Goal: Information Seeking & Learning: Learn about a topic

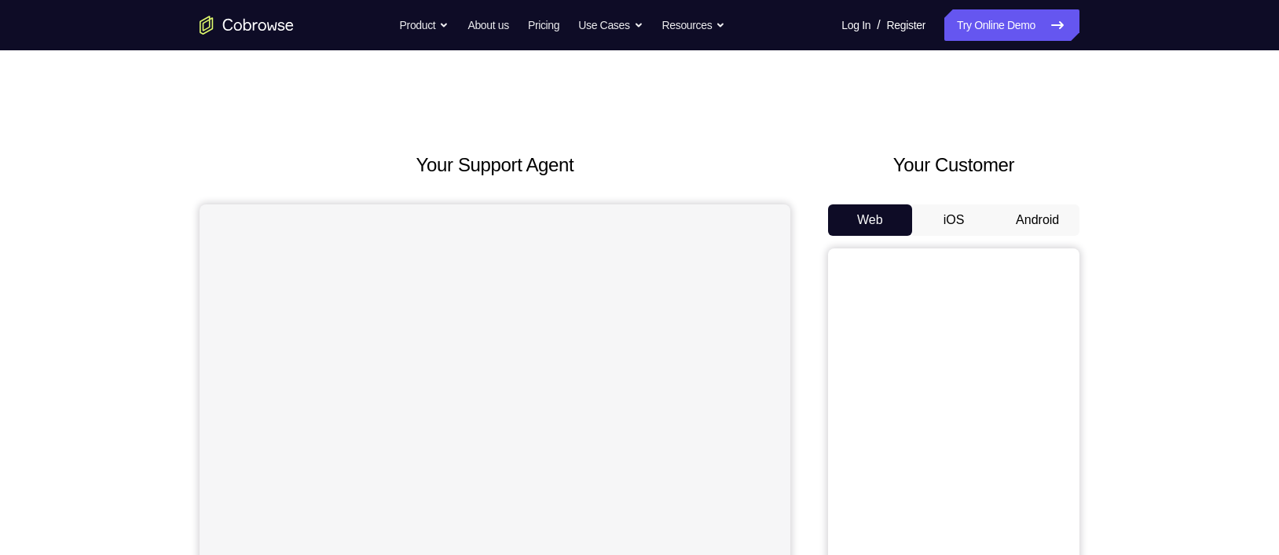
drag, startPoint x: 994, startPoint y: 35, endPoint x: 759, endPoint y: 180, distance: 275.5
click at [759, 180] on div "Your Support Agent" at bounding box center [494, 441] width 591 height 580
click at [1015, 225] on button "Android" at bounding box center [1037, 219] width 84 height 31
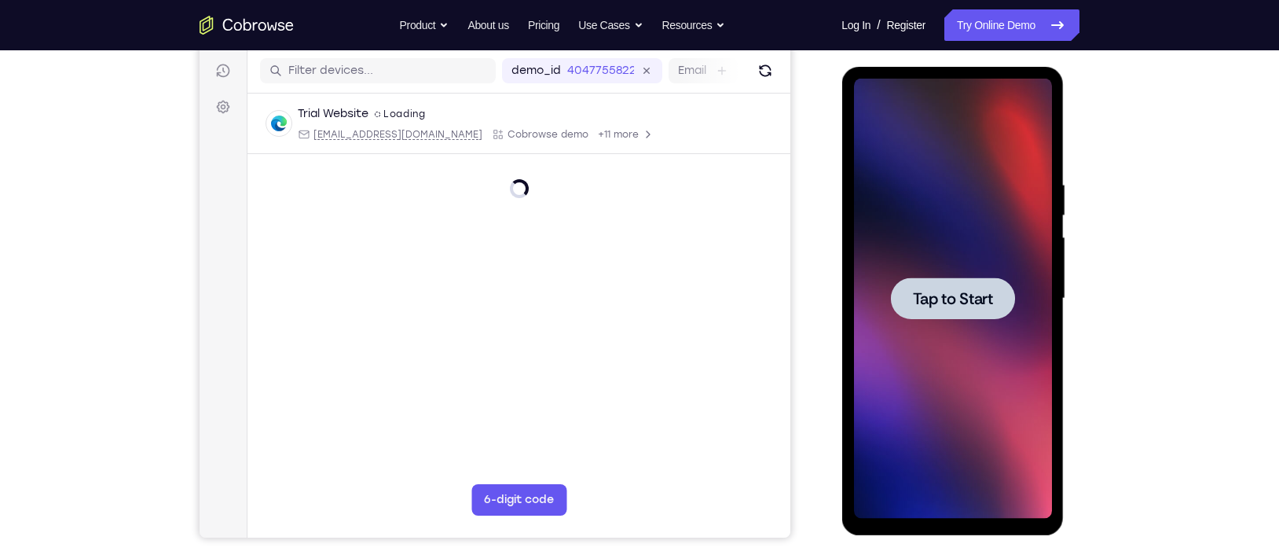
click at [940, 302] on span "Tap to Start" at bounding box center [952, 299] width 80 height 16
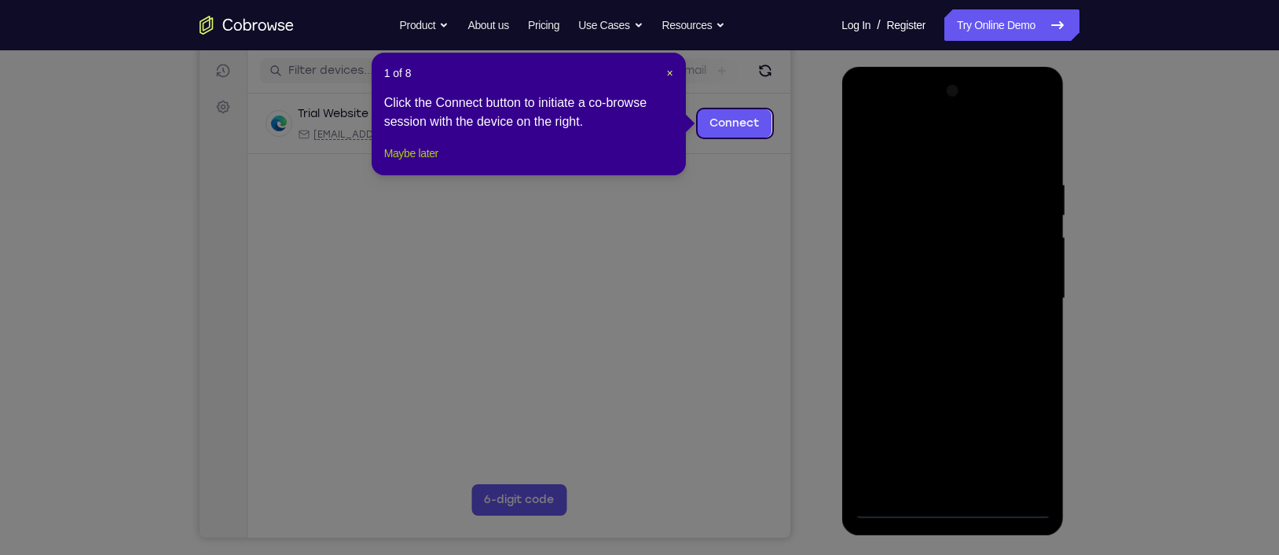
click at [413, 163] on button "Maybe later" at bounding box center [411, 153] width 54 height 19
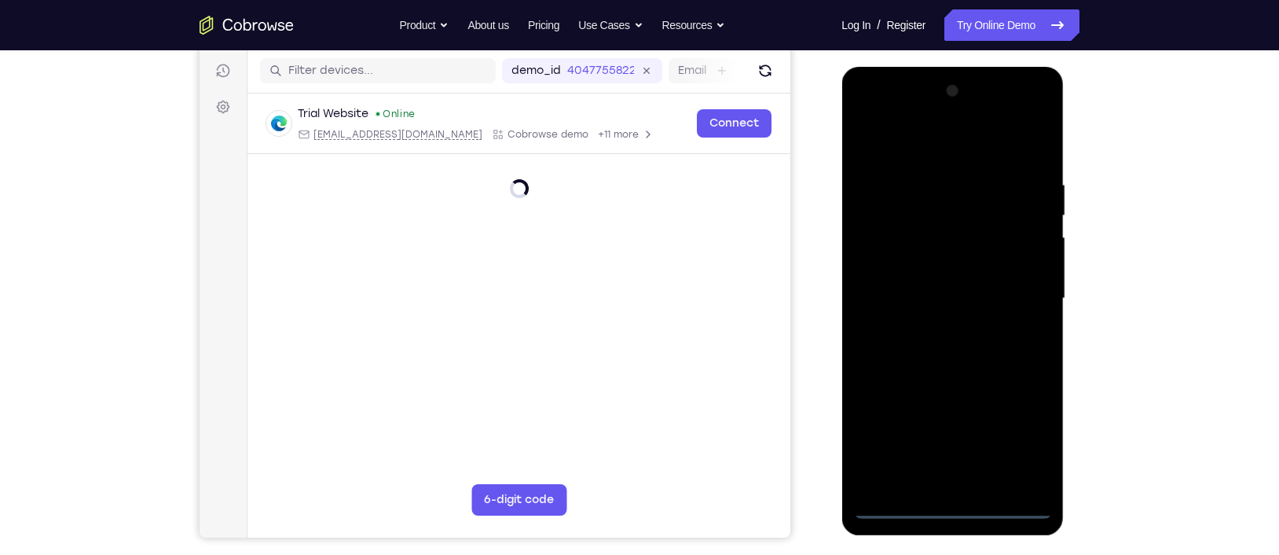
click at [958, 434] on div at bounding box center [952, 299] width 198 height 440
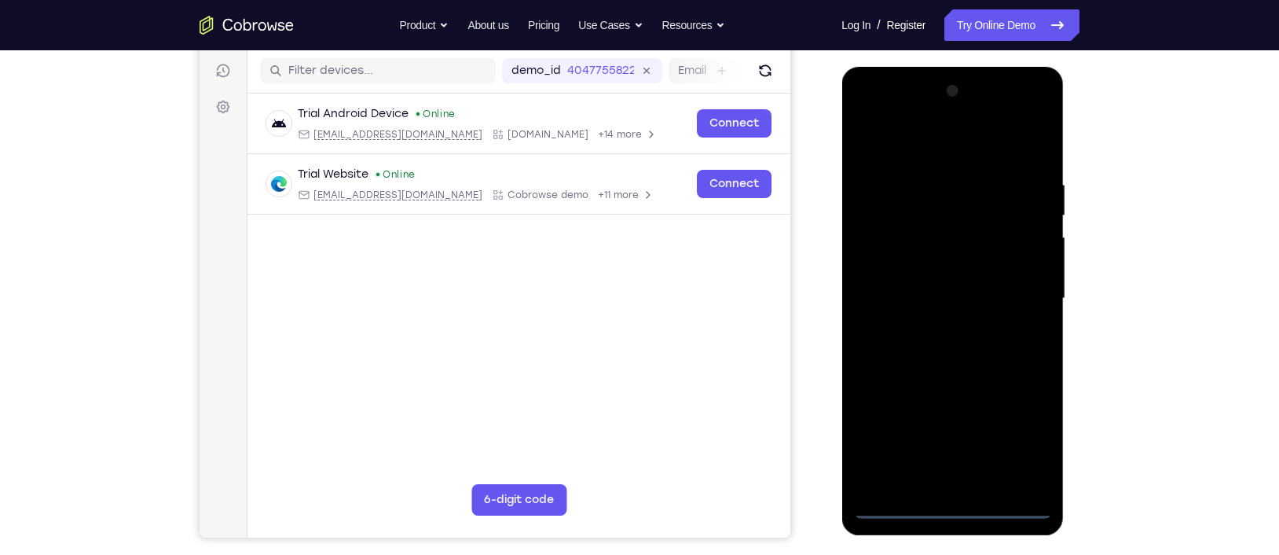
click at [1015, 432] on div at bounding box center [952, 299] width 198 height 440
drag, startPoint x: 906, startPoint y: 151, endPoint x: 851, endPoint y: 295, distance: 153.9
click at [851, 295] on div at bounding box center [952, 301] width 222 height 468
click at [1015, 285] on div at bounding box center [952, 299] width 198 height 440
click at [964, 434] on div at bounding box center [952, 299] width 198 height 440
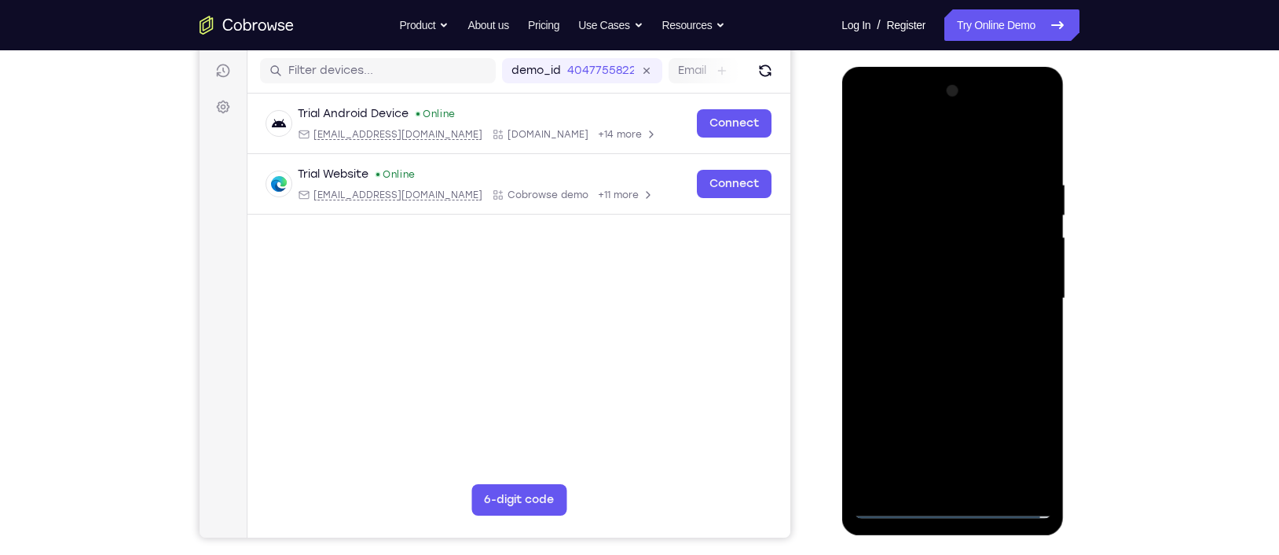
click at [891, 285] on div at bounding box center [952, 299] width 198 height 440
click at [891, 253] on div at bounding box center [952, 299] width 198 height 440
click at [948, 306] on div at bounding box center [952, 299] width 198 height 440
click at [923, 351] on div at bounding box center [952, 299] width 198 height 440
click at [1015, 156] on div at bounding box center [952, 299] width 198 height 440
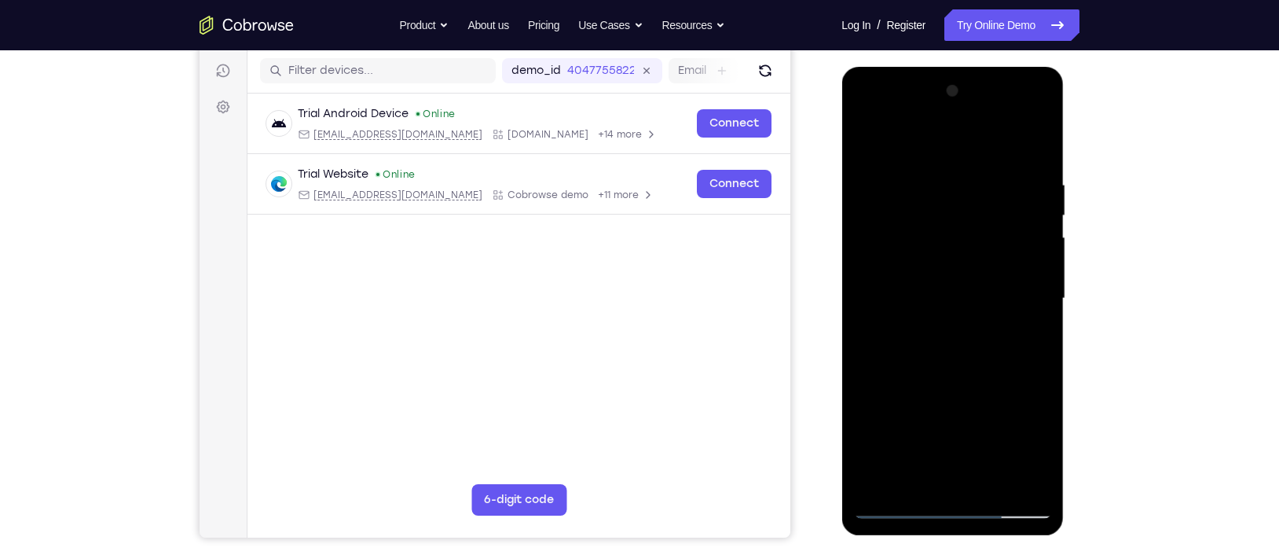
click at [991, 434] on div at bounding box center [952, 299] width 198 height 440
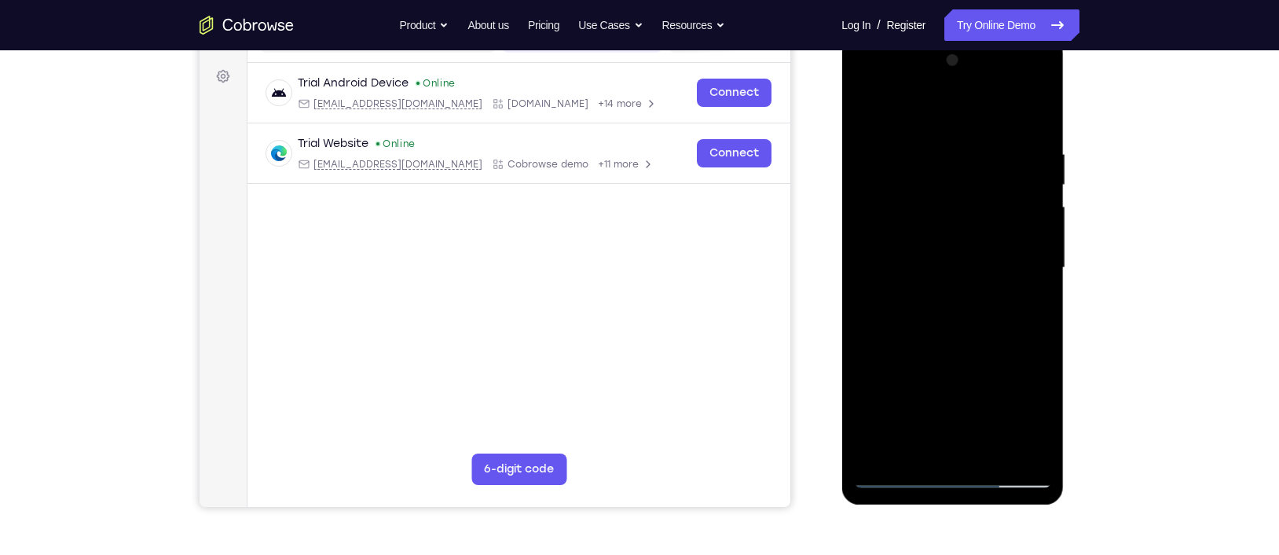
scroll to position [241, 0]
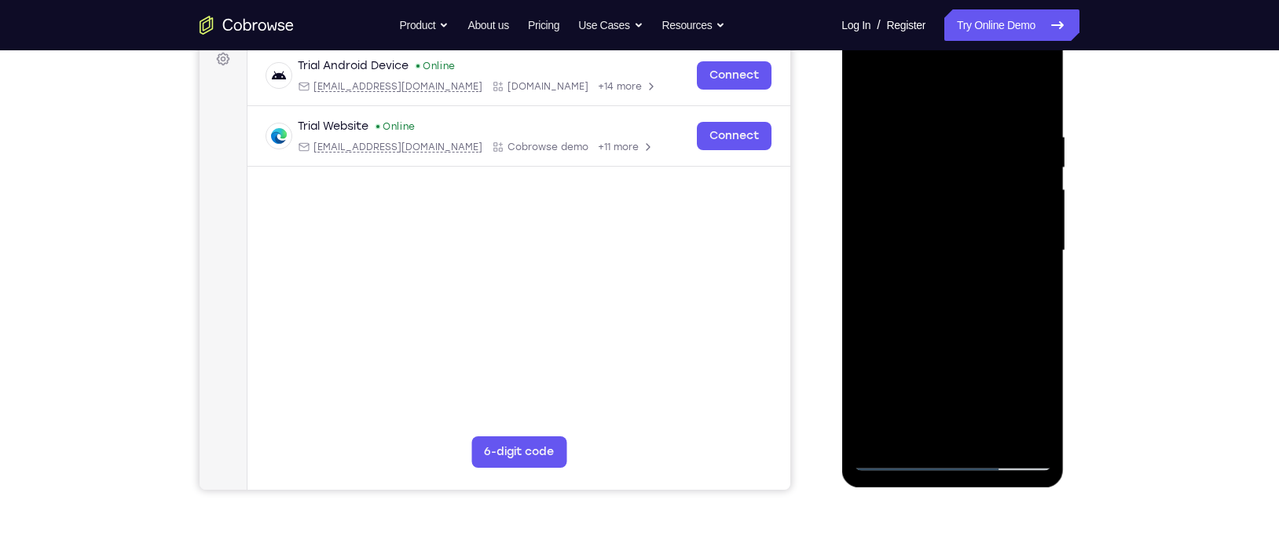
click at [991, 434] on div at bounding box center [952, 251] width 198 height 440
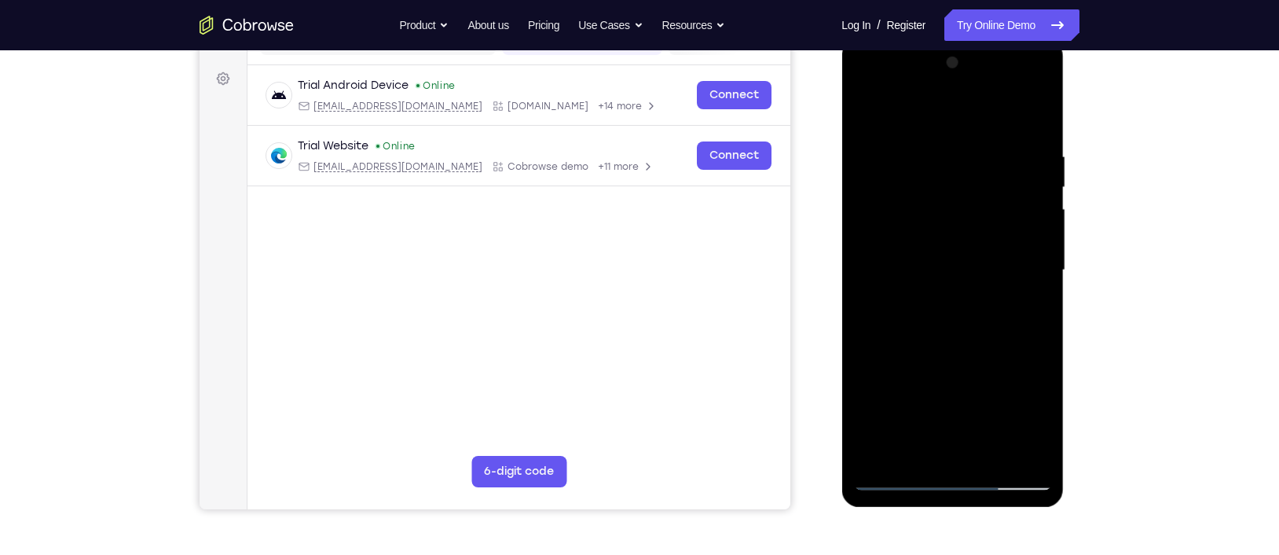
scroll to position [218, 0]
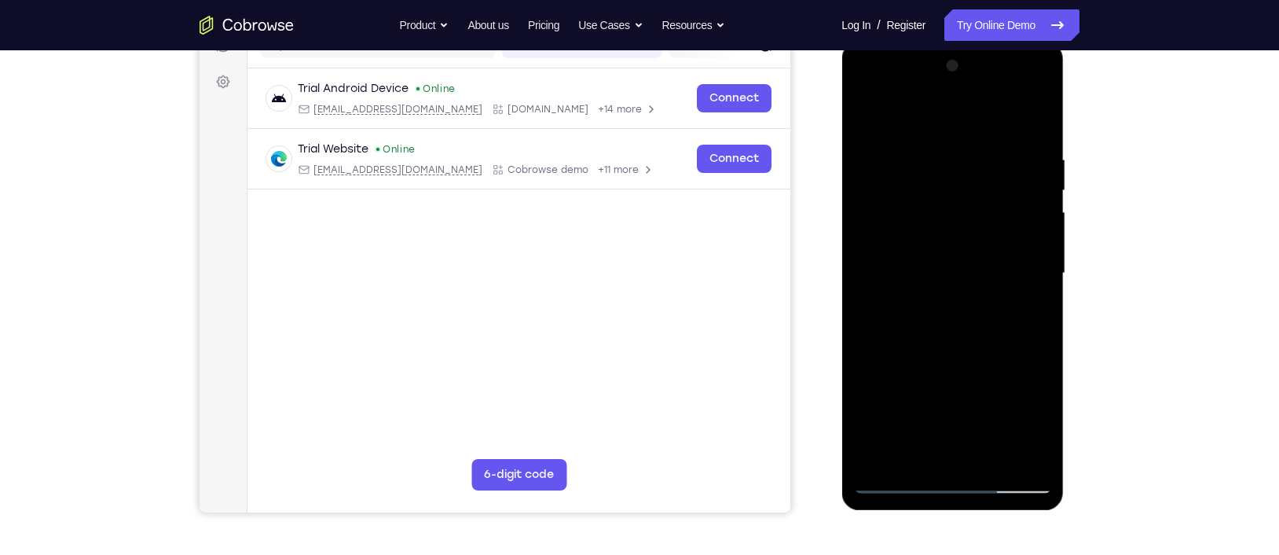
click at [920, 244] on div at bounding box center [952, 273] width 198 height 440
click at [958, 361] on div at bounding box center [952, 273] width 198 height 440
click at [936, 229] on div at bounding box center [952, 273] width 198 height 440
click at [1015, 313] on div at bounding box center [952, 273] width 198 height 440
click at [865, 119] on div at bounding box center [952, 273] width 198 height 440
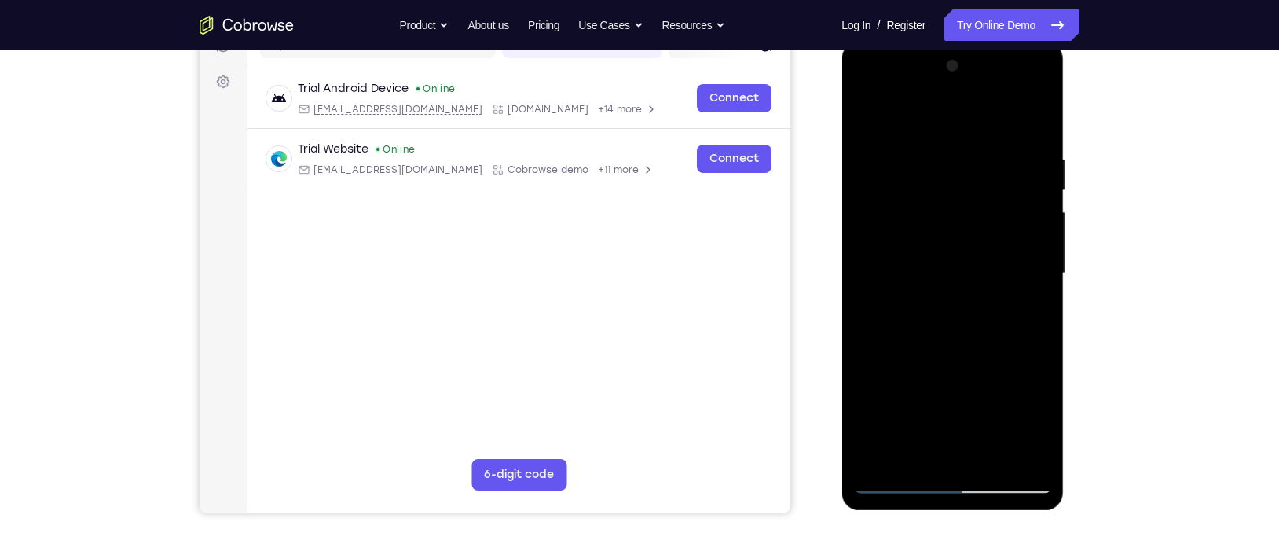
drag, startPoint x: 1001, startPoint y: 181, endPoint x: 834, endPoint y: 177, distance: 166.6
click at [841, 177] on html "Online web based iOS Simulators and Android Emulators. Run iPhone, iPad, Mobile…" at bounding box center [953, 277] width 224 height 471
click at [948, 137] on div at bounding box center [952, 273] width 198 height 440
click at [926, 184] on div at bounding box center [952, 273] width 198 height 440
click at [1015, 423] on div at bounding box center [952, 273] width 198 height 440
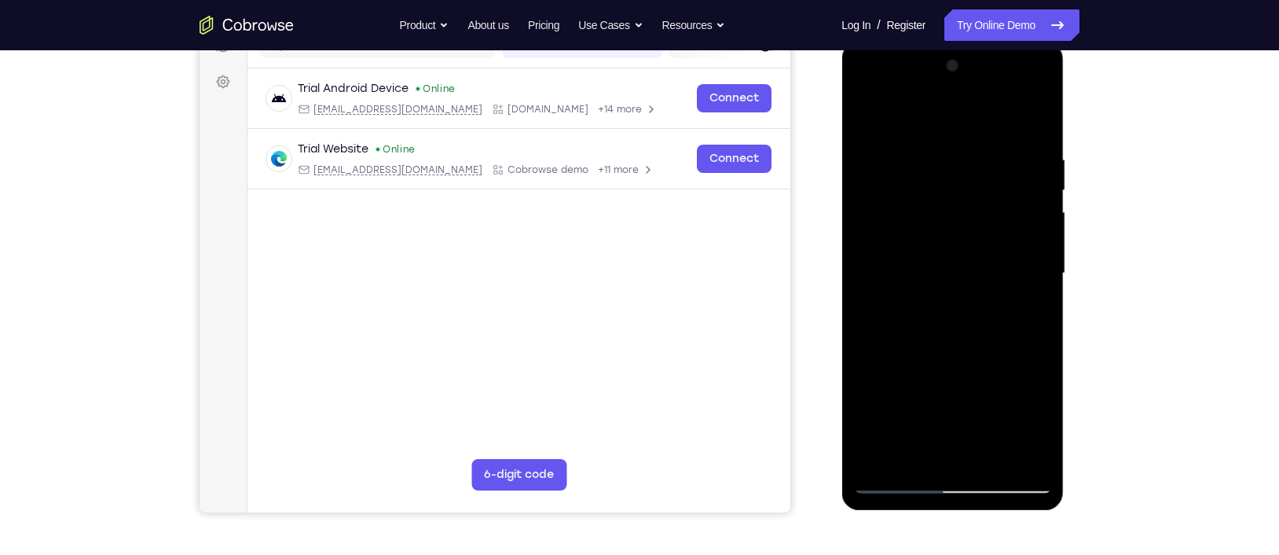
click at [1015, 310] on div at bounding box center [952, 273] width 198 height 440
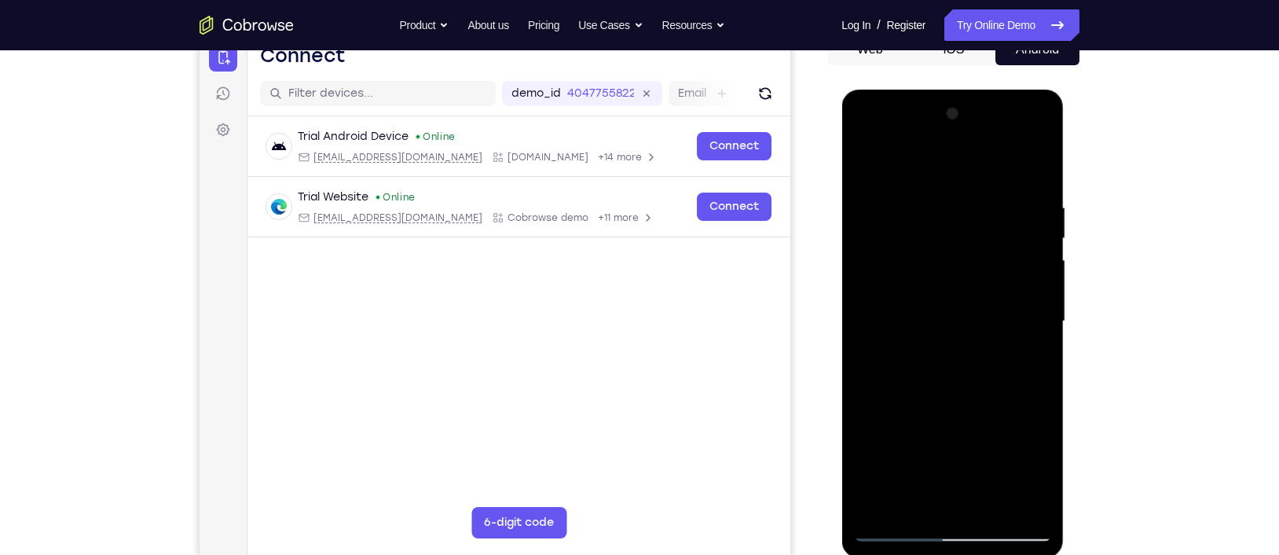
click at [863, 165] on div at bounding box center [952, 321] width 198 height 440
click at [961, 312] on div at bounding box center [952, 321] width 198 height 440
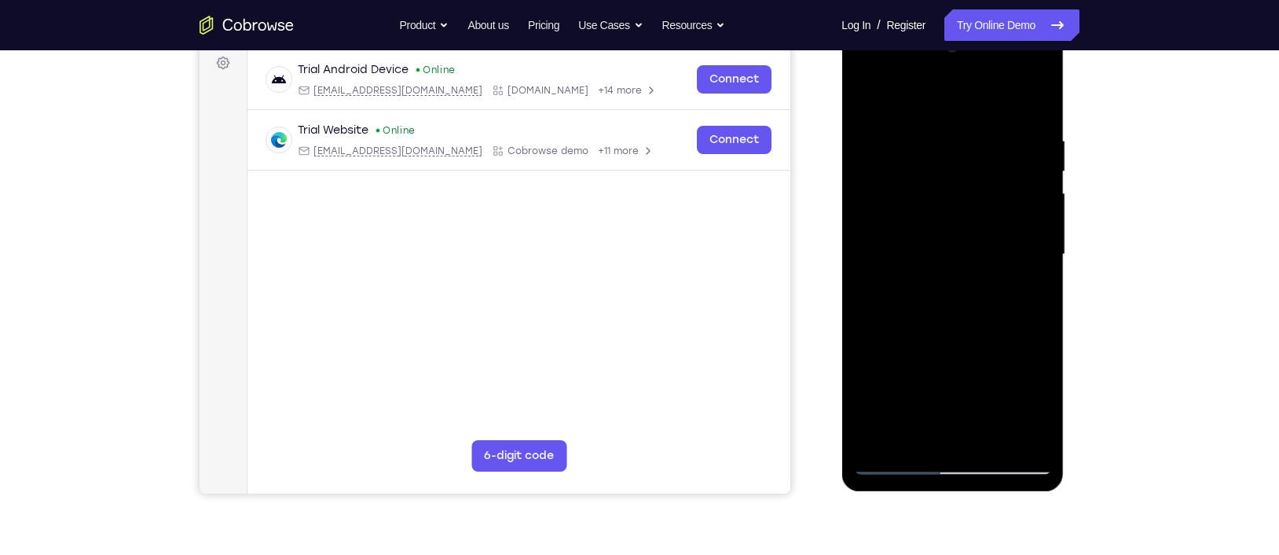
scroll to position [238, 0]
click at [923, 429] on div at bounding box center [952, 254] width 198 height 440
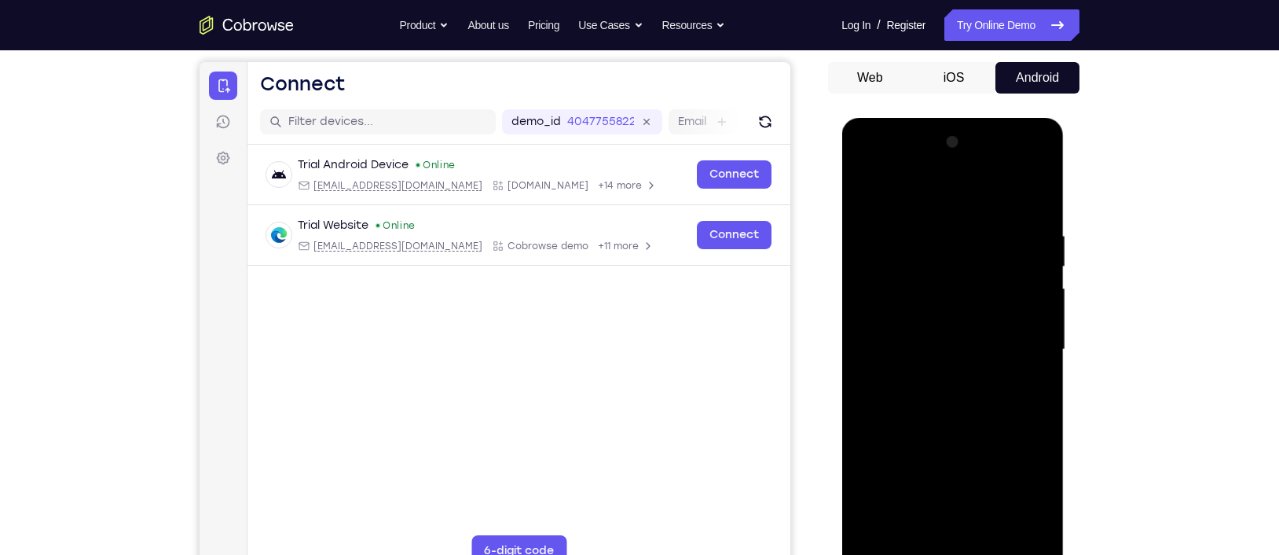
scroll to position [143, 0]
click at [867, 194] on div at bounding box center [952, 349] width 198 height 440
click at [870, 188] on div at bounding box center [952, 349] width 198 height 440
click at [936, 218] on div at bounding box center [952, 349] width 198 height 440
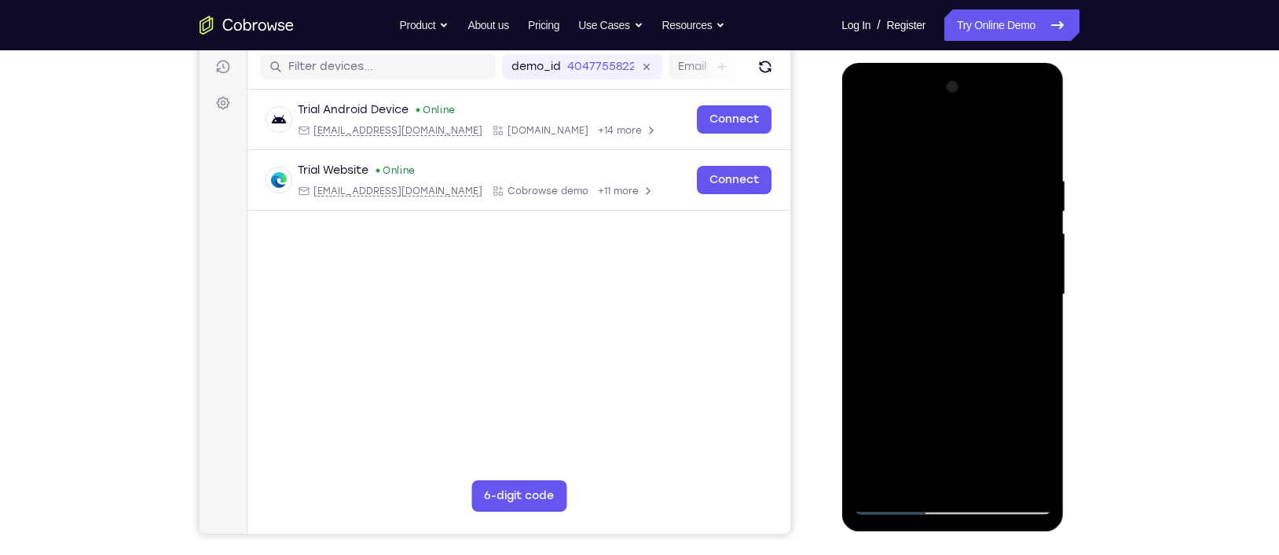
click at [1015, 275] on div at bounding box center [952, 295] width 198 height 440
click at [1015, 265] on div at bounding box center [952, 295] width 198 height 440
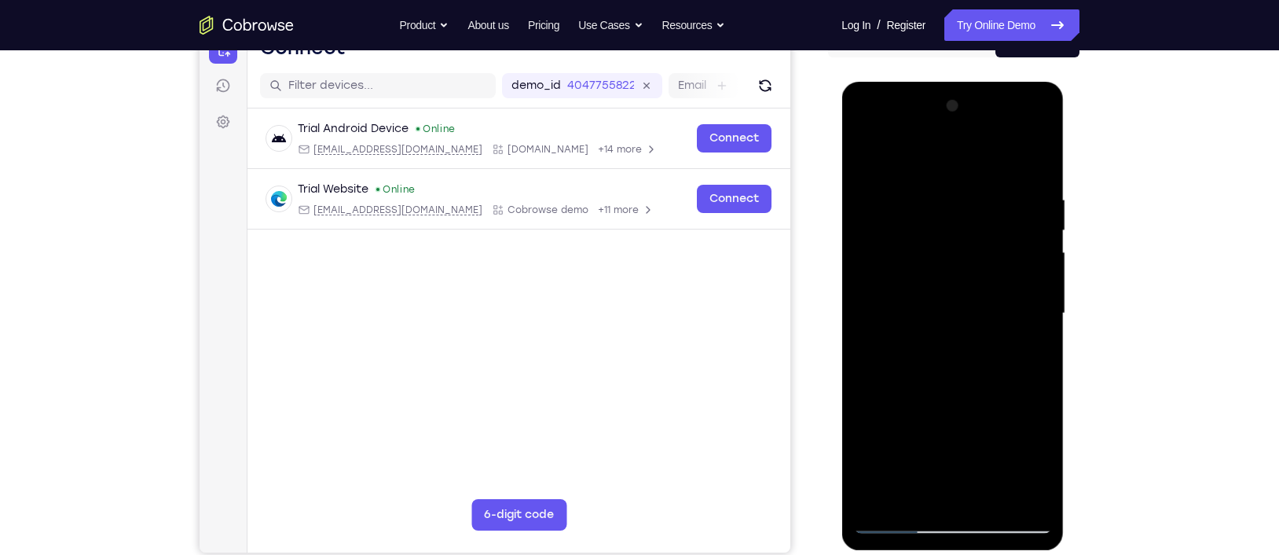
scroll to position [159, 0]
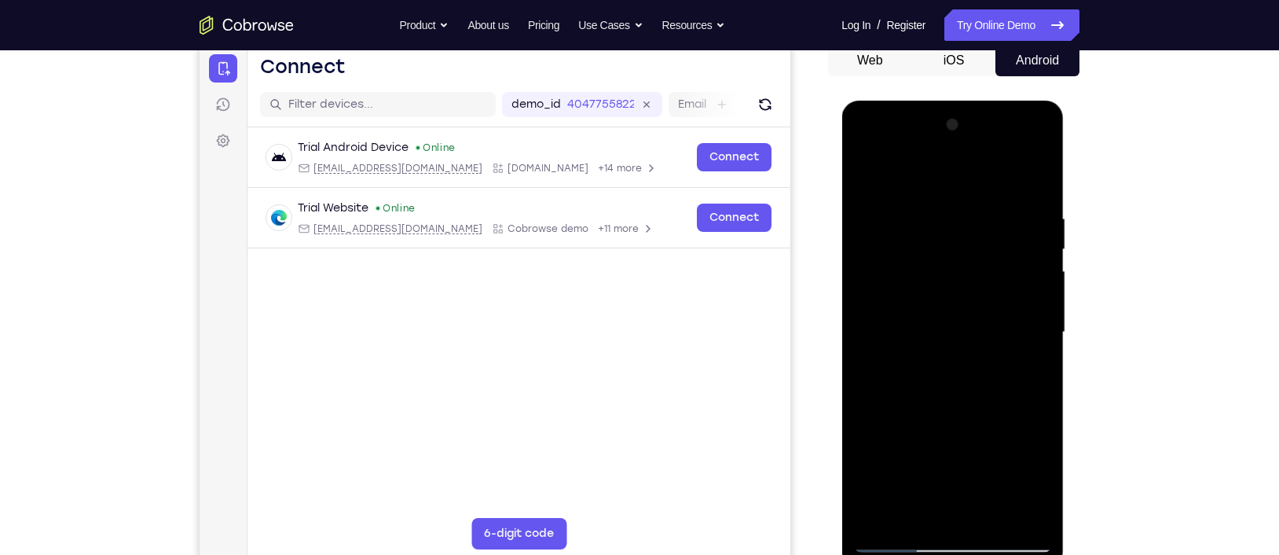
click at [1015, 265] on div at bounding box center [952, 332] width 198 height 440
click at [1015, 282] on div at bounding box center [952, 332] width 198 height 440
click at [1015, 262] on div at bounding box center [952, 332] width 198 height 440
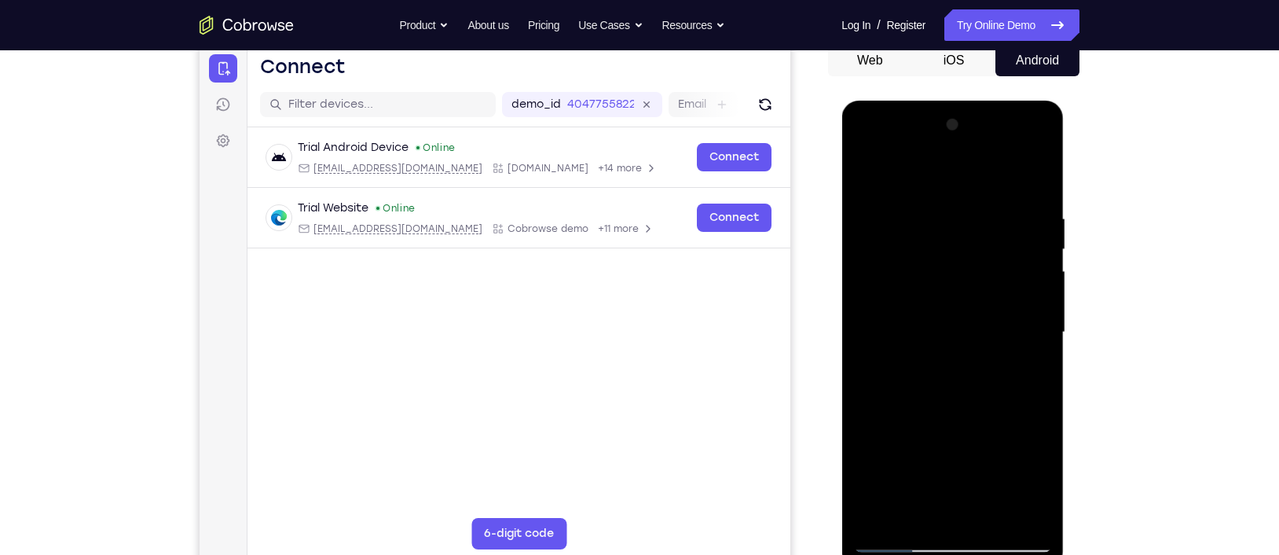
click at [1015, 262] on div at bounding box center [952, 332] width 198 height 440
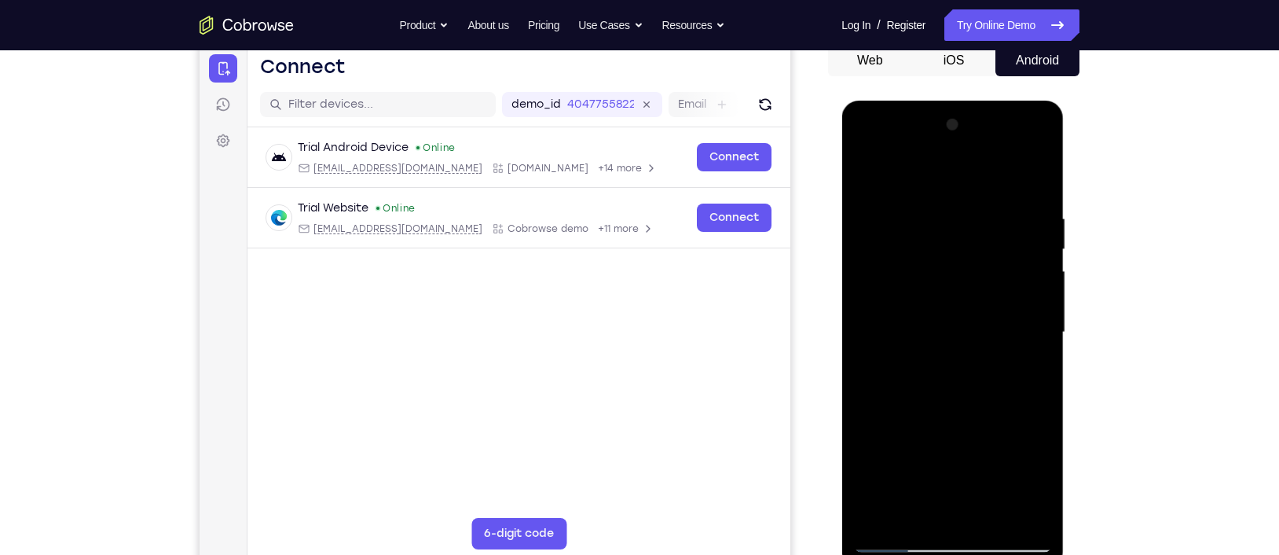
click at [1015, 178] on div at bounding box center [952, 332] width 198 height 440
drag, startPoint x: 1005, startPoint y: 216, endPoint x: 978, endPoint y: 368, distance: 154.7
click at [978, 368] on div at bounding box center [952, 332] width 198 height 440
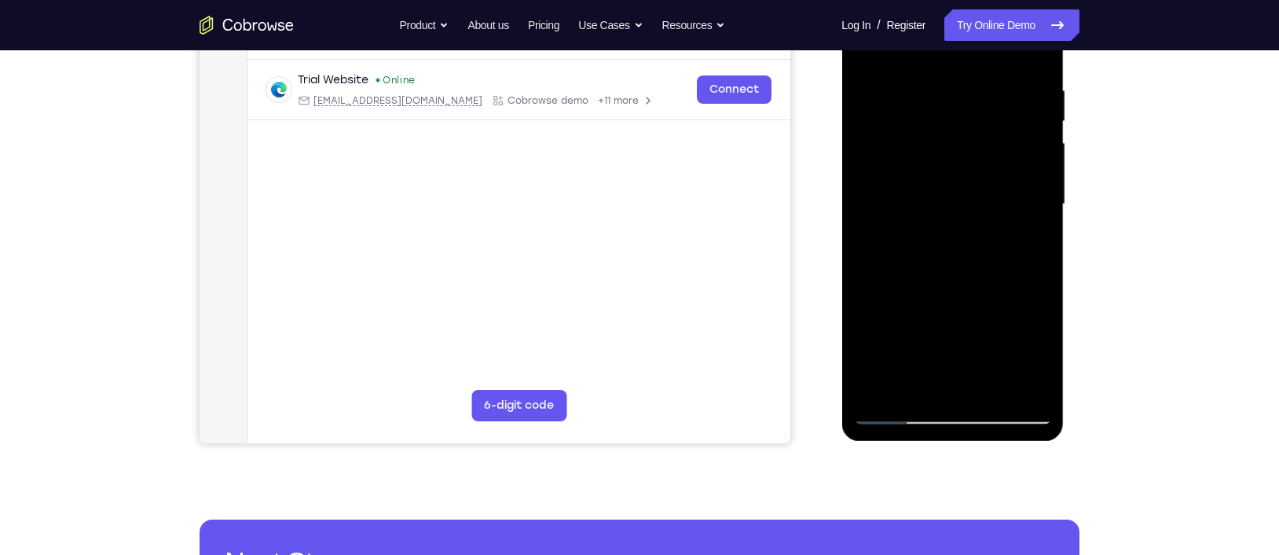
scroll to position [277, 0]
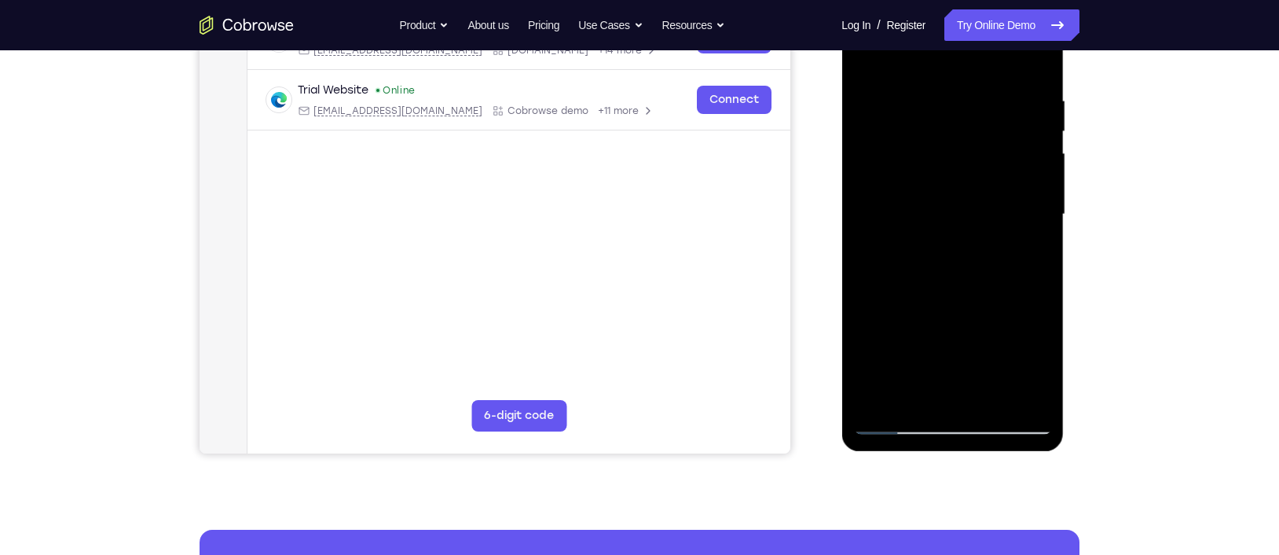
click at [987, 408] on div at bounding box center [952, 215] width 198 height 440
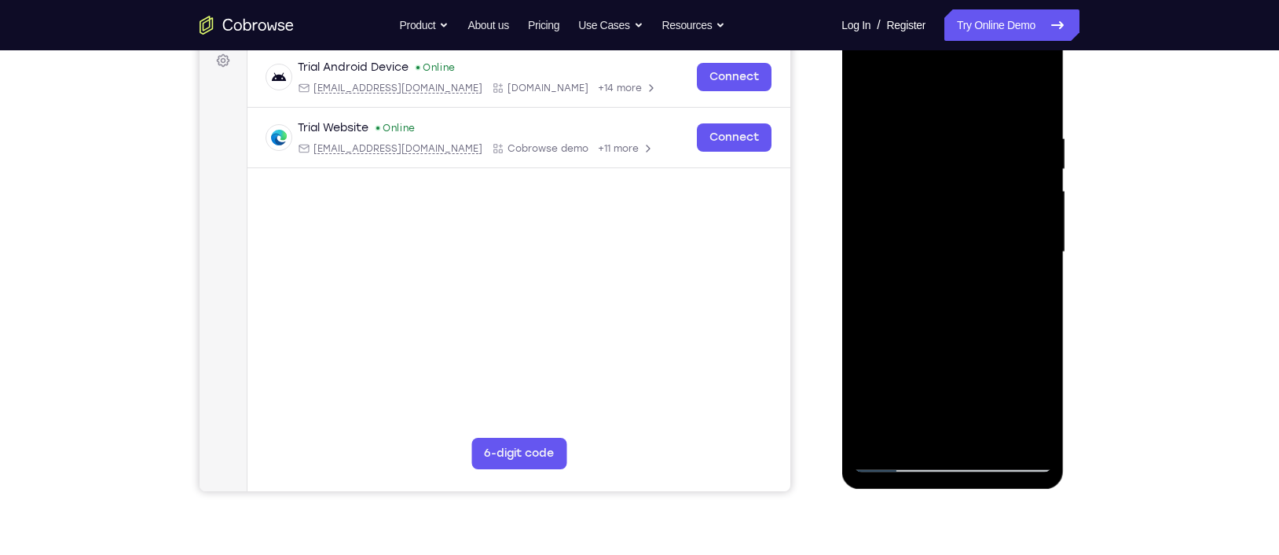
click at [912, 211] on div at bounding box center [952, 252] width 198 height 440
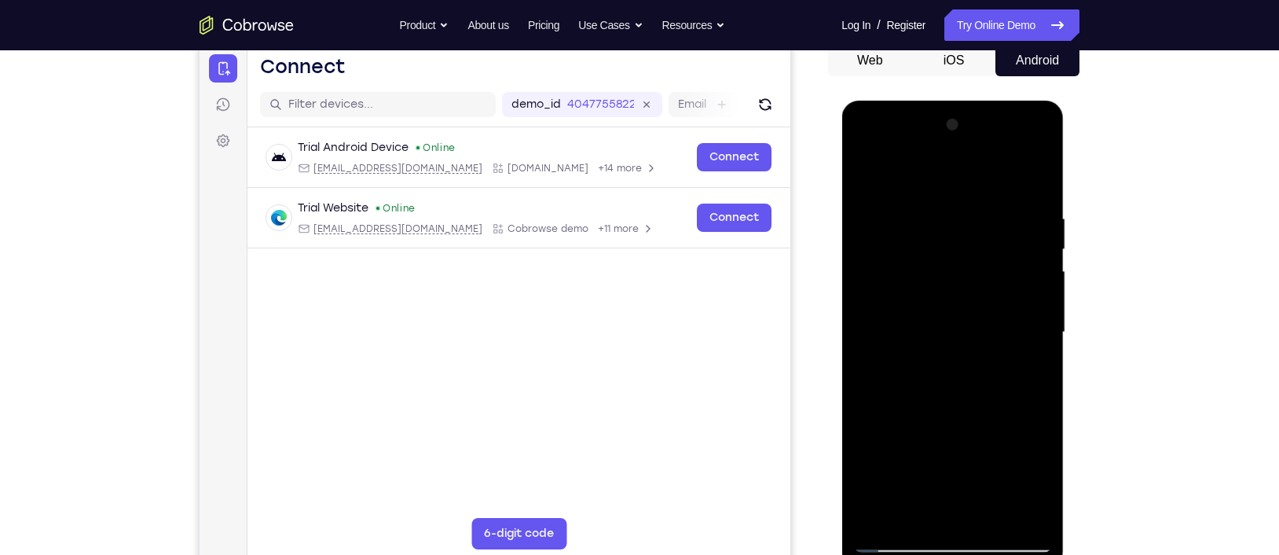
scroll to position [163, 0]
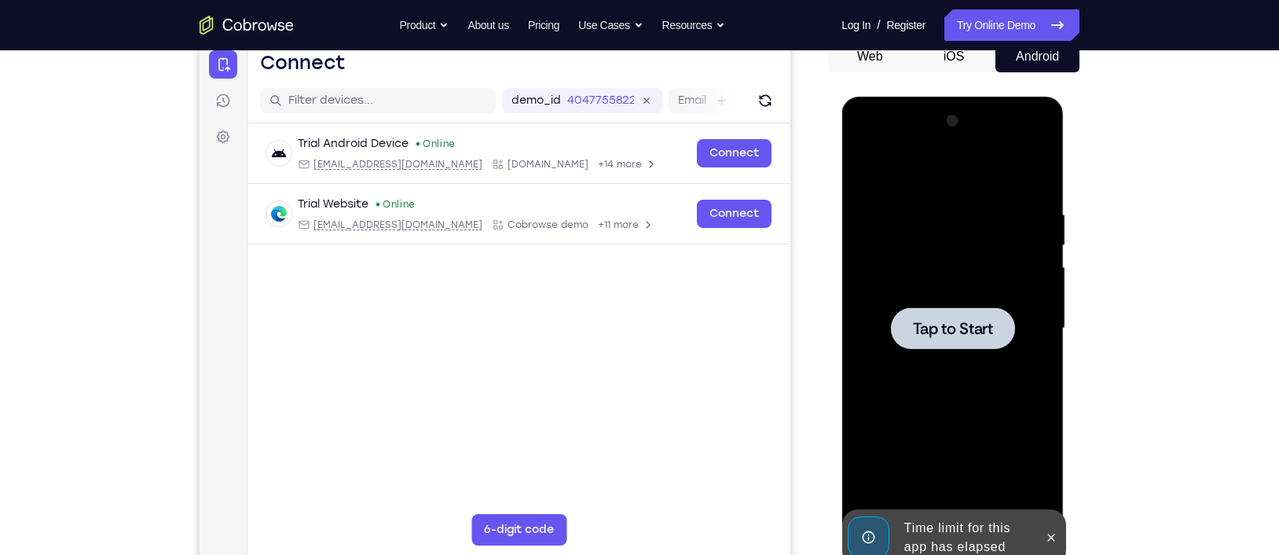
drag, startPoint x: 871, startPoint y: 250, endPoint x: 1052, endPoint y: 170, distance: 198.3
click at [1015, 170] on div "Tap to Start" at bounding box center [952, 331] width 222 height 468
